Goal: Task Accomplishment & Management: Complete application form

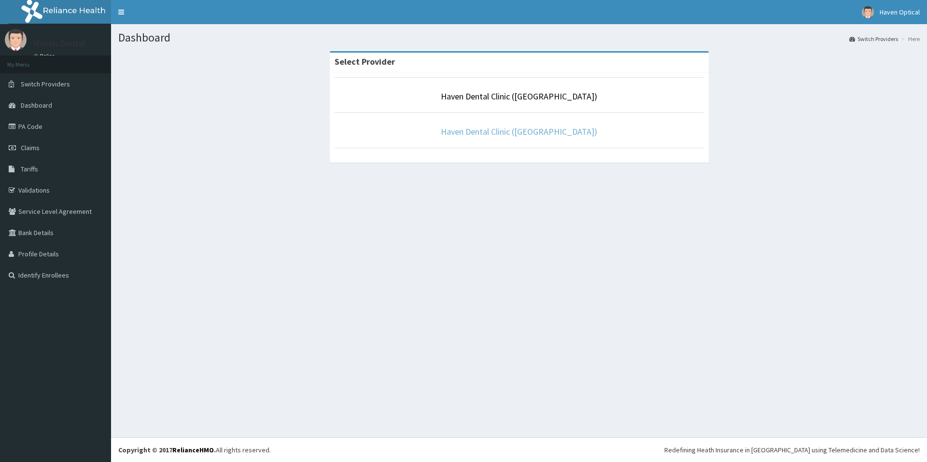
click at [537, 129] on link "Haven Dental Clinic ([GEOGRAPHIC_DATA])" at bounding box center [519, 131] width 156 height 11
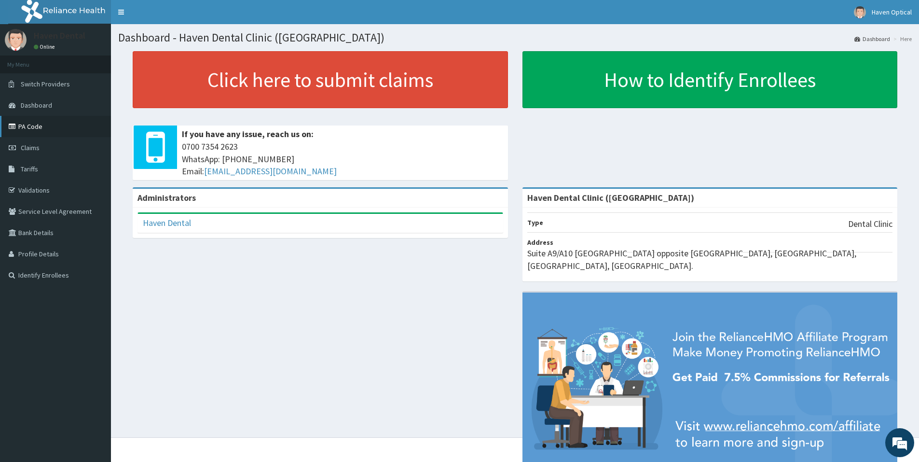
click at [68, 126] on link "PA Code" at bounding box center [55, 126] width 111 height 21
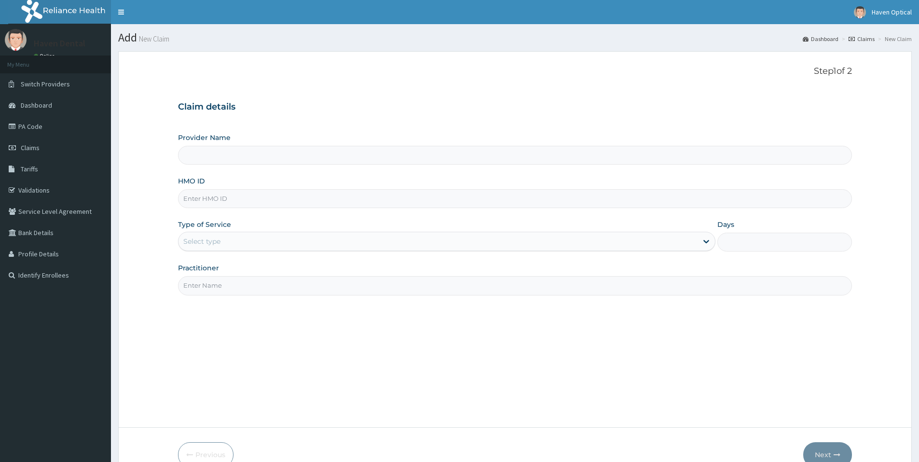
click at [220, 205] on input "HMO ID" at bounding box center [515, 198] width 674 height 19
type input "Haven Dental Clinic ([GEOGRAPHIC_DATA])"
paste input "WAL/10001/A"
type input "WAL/10001/A"
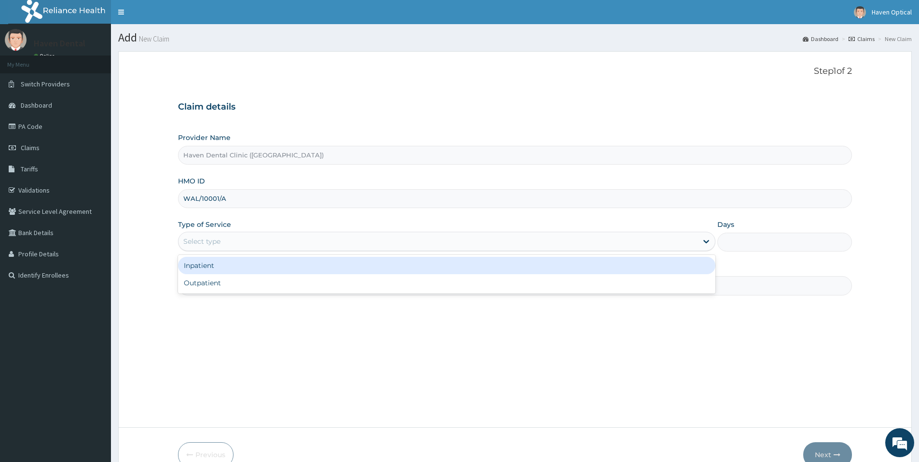
click at [234, 243] on div "Select type" at bounding box center [438, 241] width 519 height 15
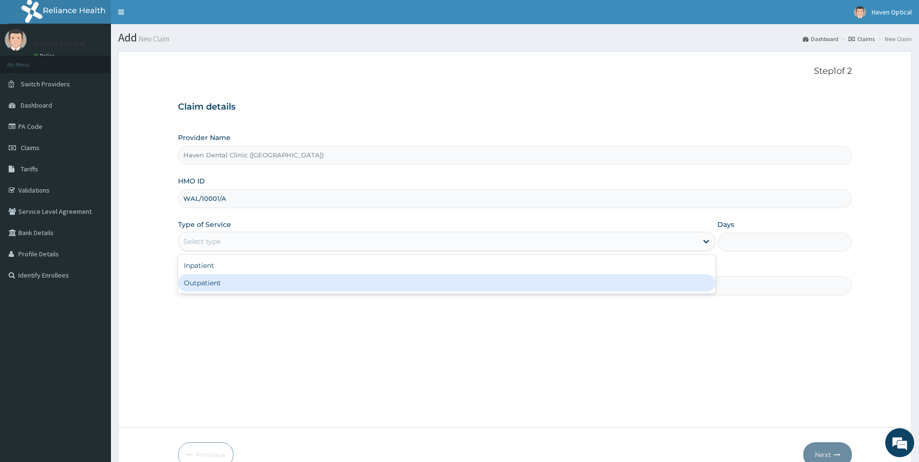
click at [238, 287] on div "Outpatient" at bounding box center [447, 282] width 538 height 17
type input "1"
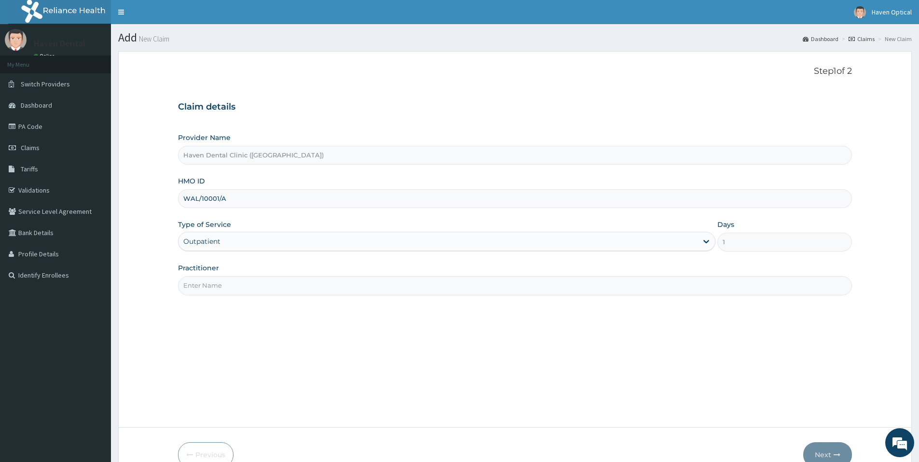
click at [240, 283] on input "Practitioner" at bounding box center [515, 285] width 674 height 19
type input "[PERSON_NAME]"
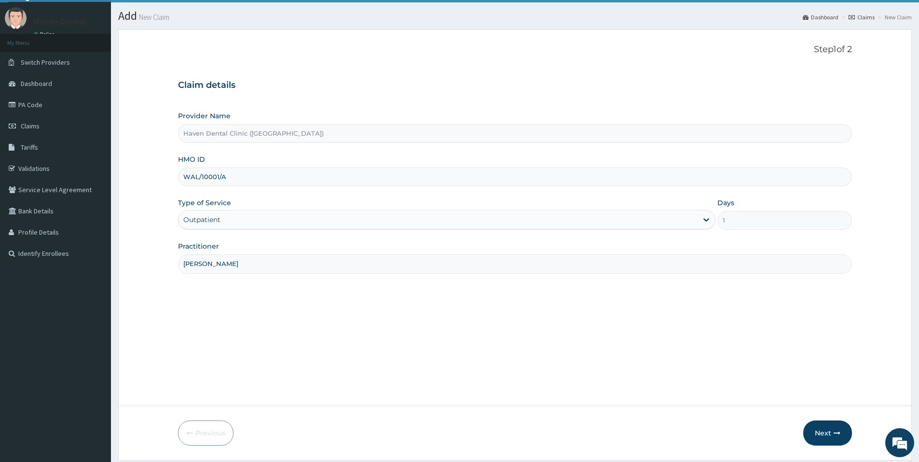
scroll to position [52, 0]
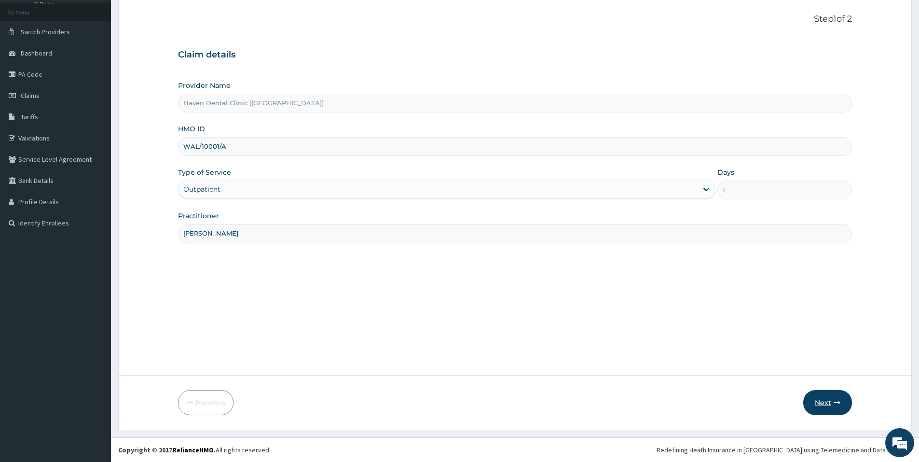
click at [815, 402] on button "Next" at bounding box center [827, 402] width 49 height 25
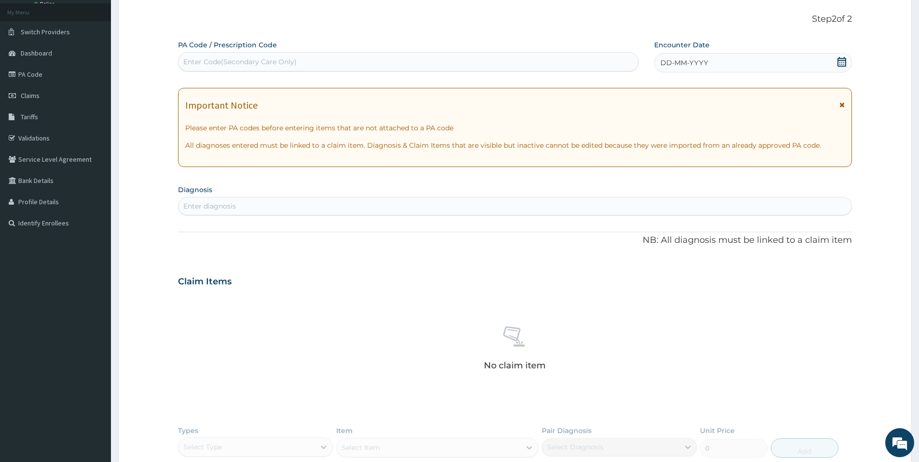
click at [288, 72] on div "PA Code / Prescription Code Enter Code(Secondary Care Only)" at bounding box center [408, 56] width 461 height 32
click at [294, 61] on div "Enter Code(Secondary Care Only)" at bounding box center [239, 62] width 113 height 10
type input "PA/F1EAA8"
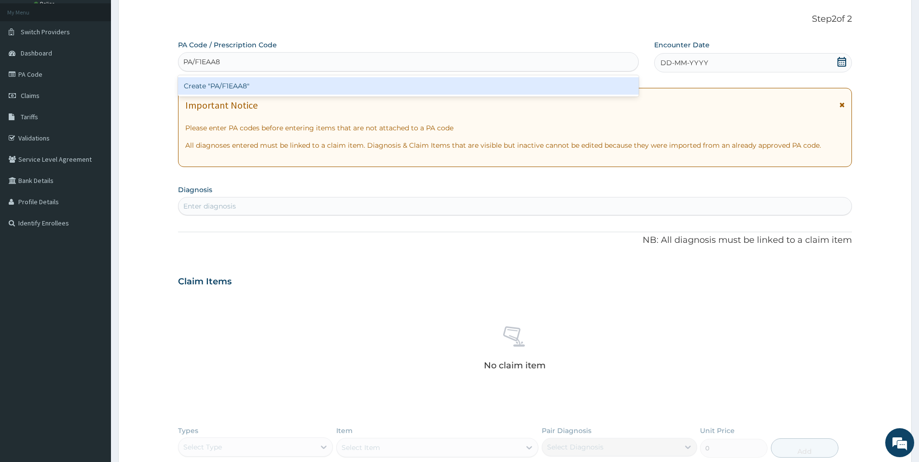
click at [292, 86] on div "Create "PA/F1EAA8"" at bounding box center [408, 85] width 461 height 17
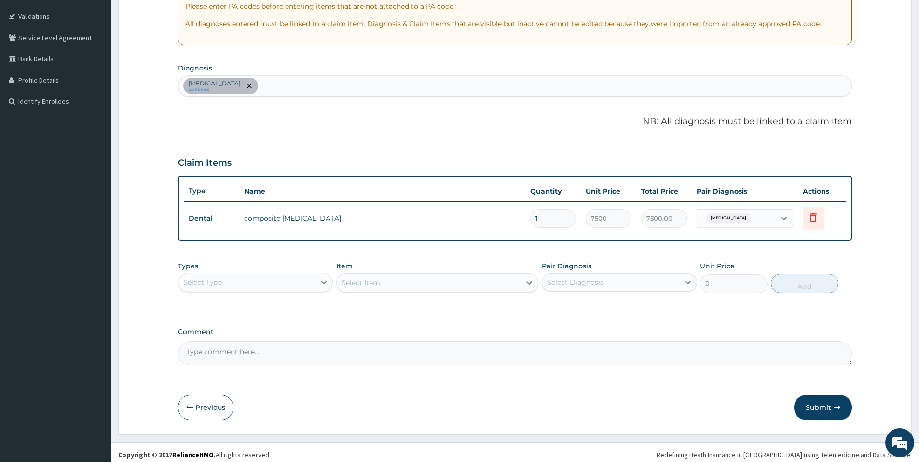
scroll to position [179, 0]
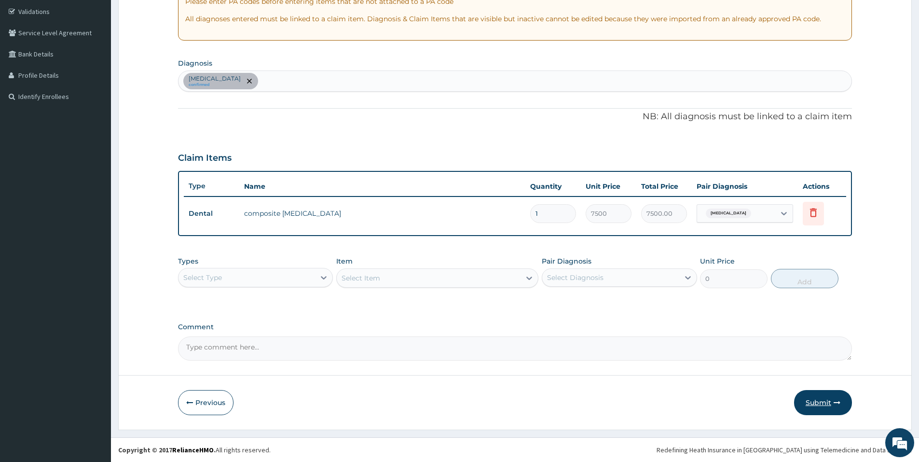
click at [813, 402] on button "Submit" at bounding box center [823, 402] width 58 height 25
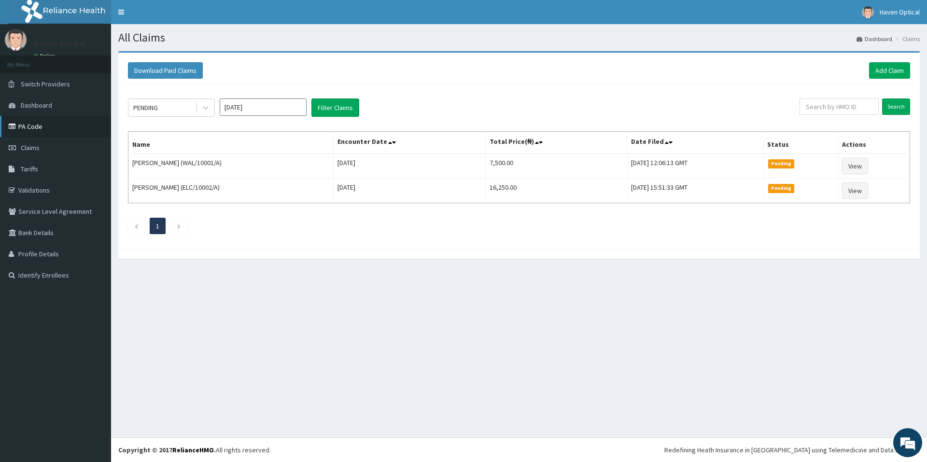
click at [49, 128] on link "PA Code" at bounding box center [55, 126] width 111 height 21
